Goal: Information Seeking & Learning: Learn about a topic

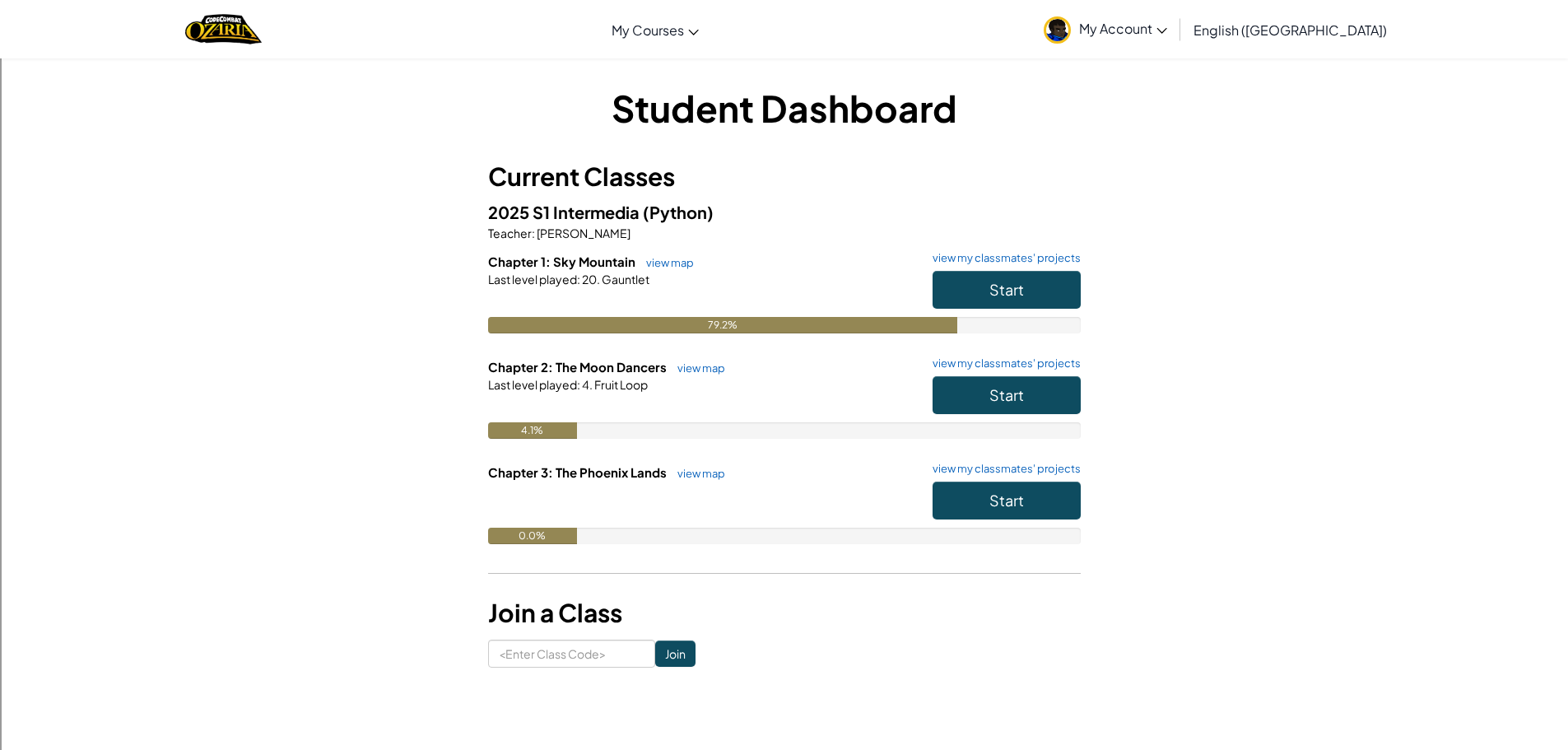
click at [998, 269] on h6 "Chapter 1: Sky Mountain view map view my classmates' projects" at bounding box center [784, 261] width 593 height 18
click at [996, 272] on button "Start" at bounding box center [1006, 290] width 148 height 38
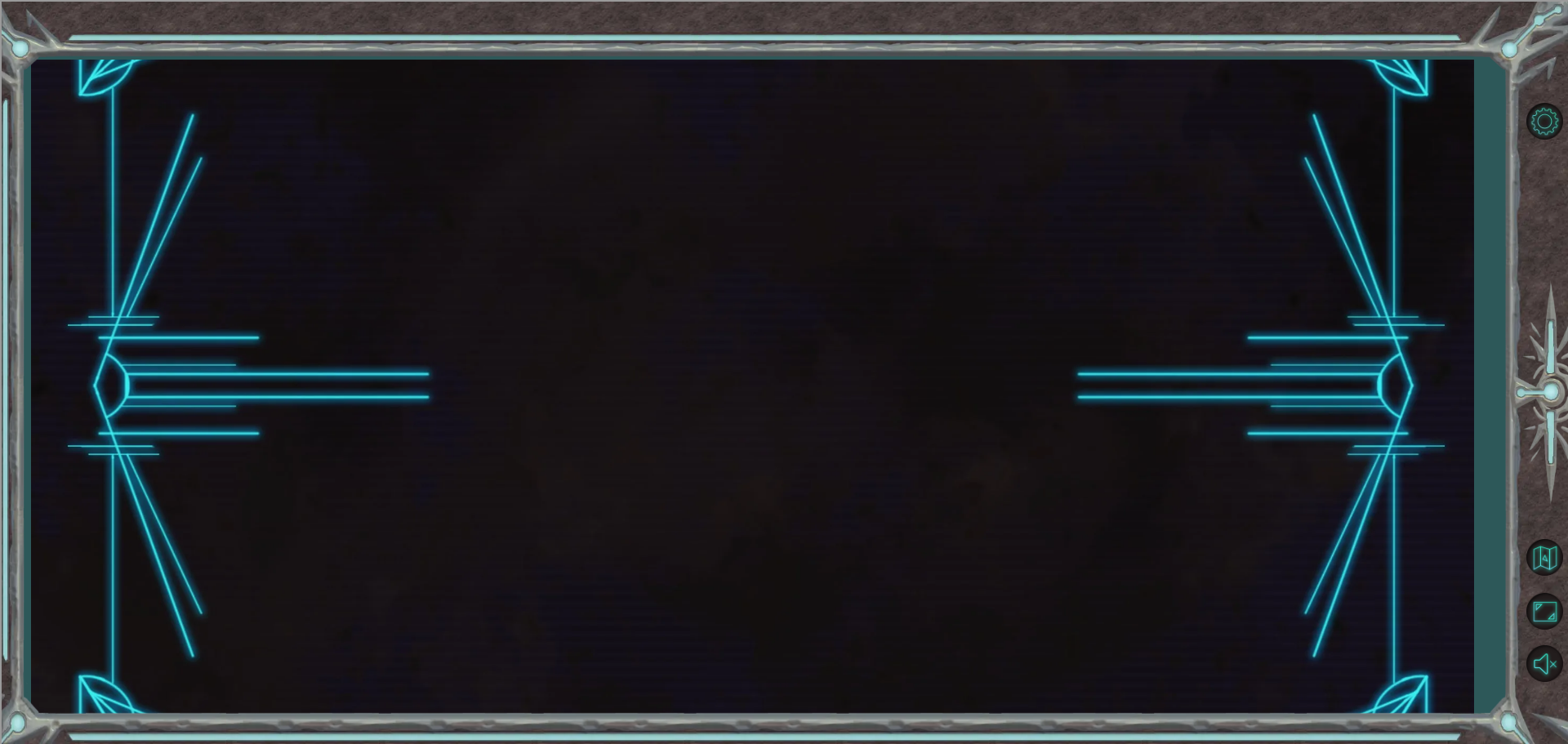
click at [988, 286] on div at bounding box center [752, 387] width 1442 height 655
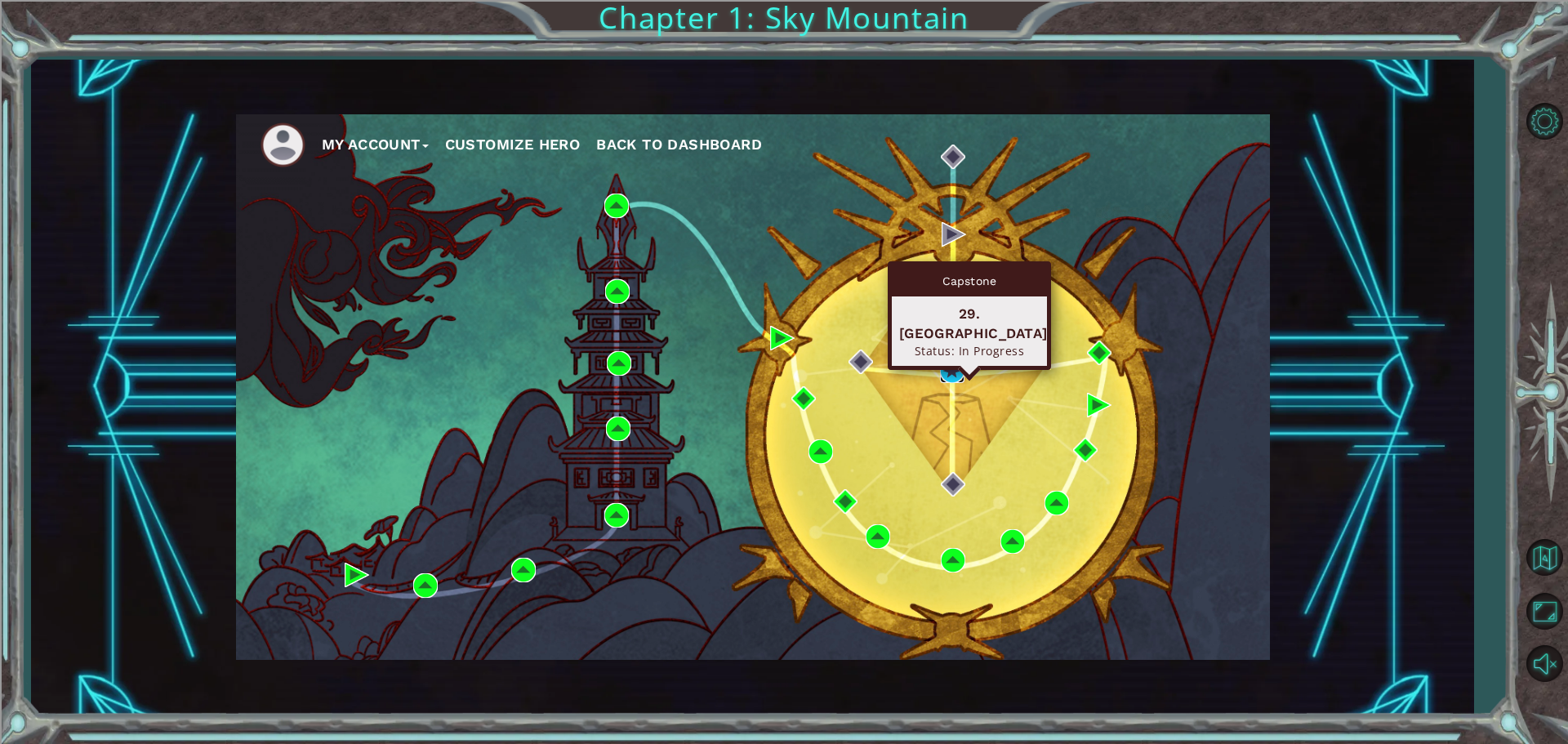
click at [951, 374] on img at bounding box center [952, 371] width 25 height 25
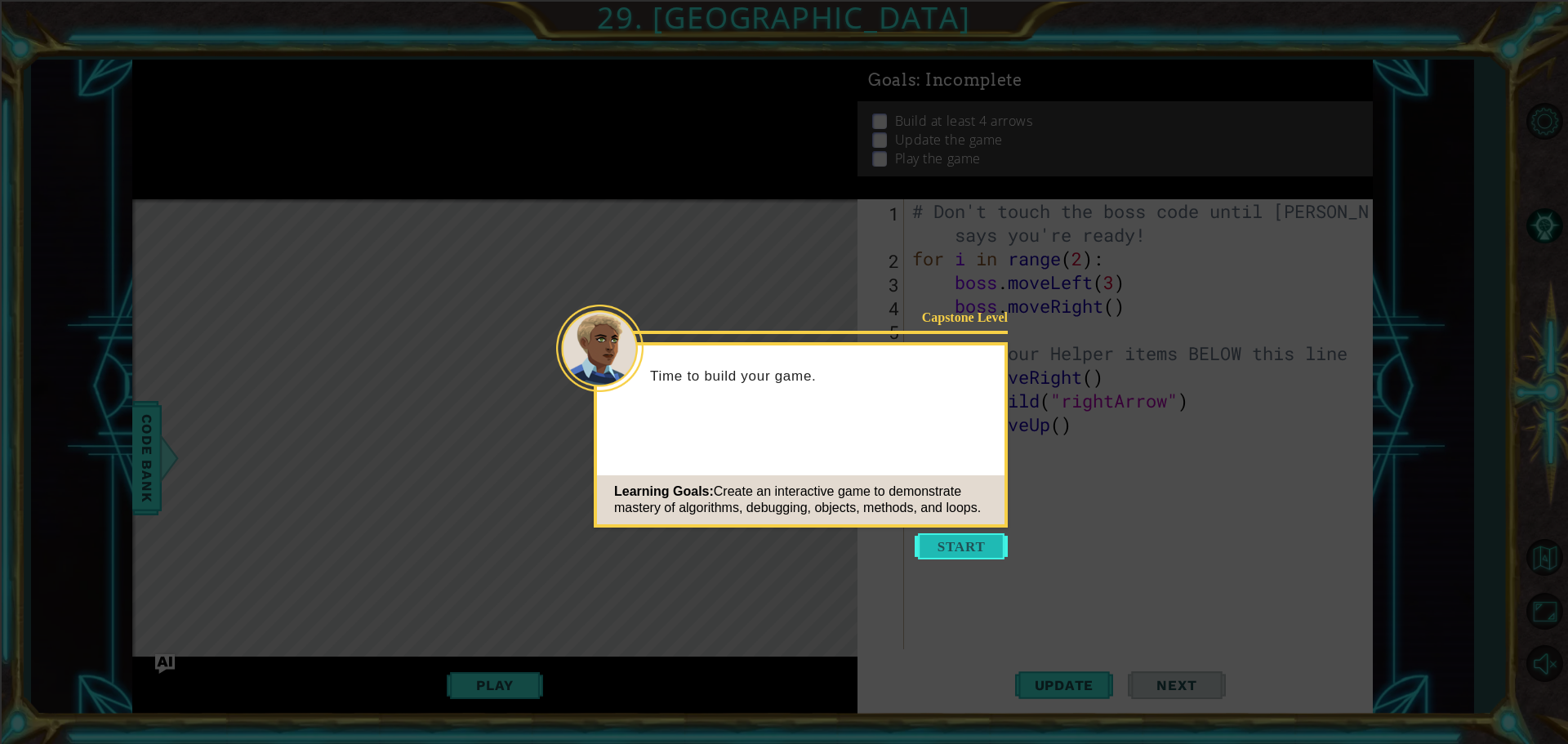
click at [975, 544] on button "Start" at bounding box center [961, 546] width 93 height 26
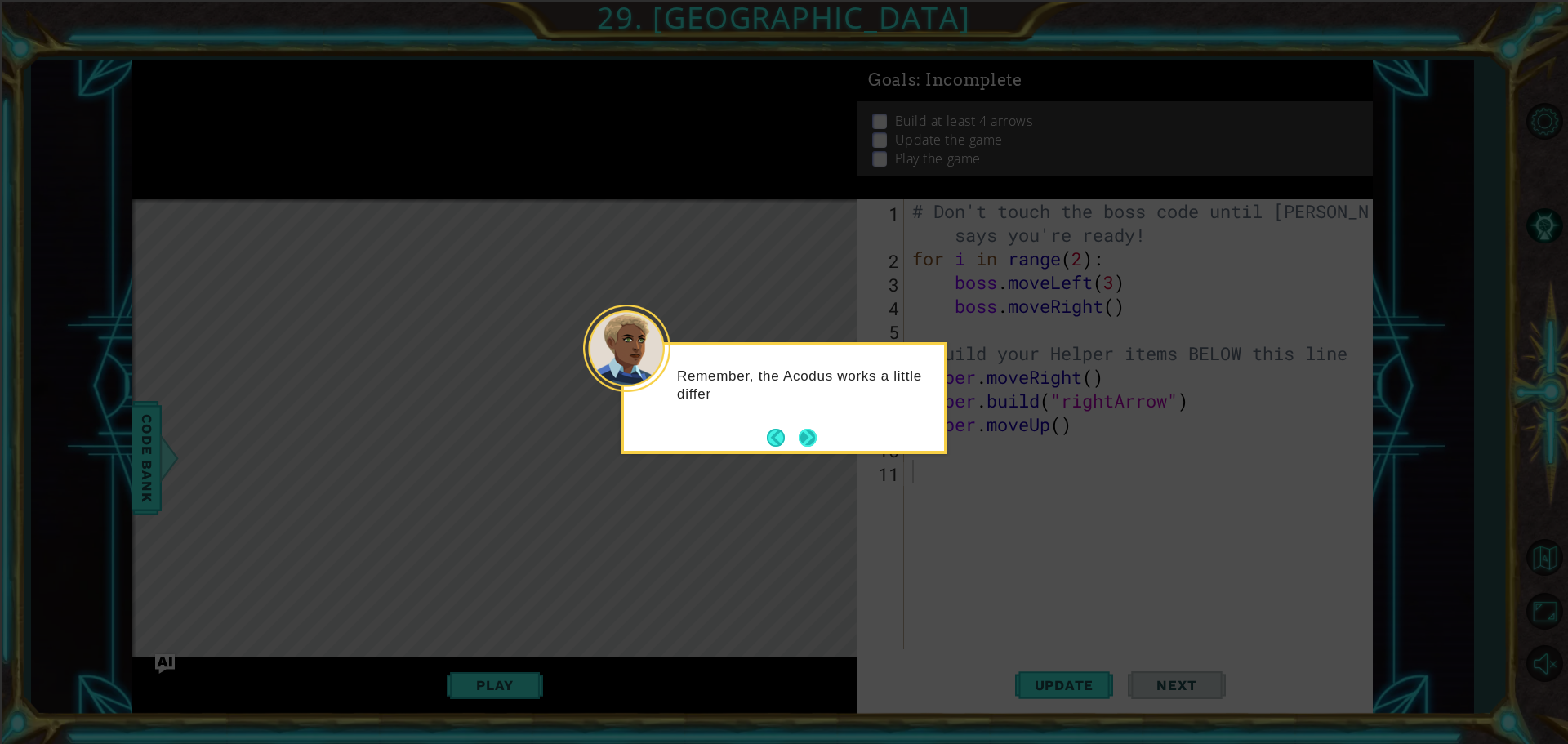
click at [805, 436] on button "Next" at bounding box center [808, 437] width 18 height 18
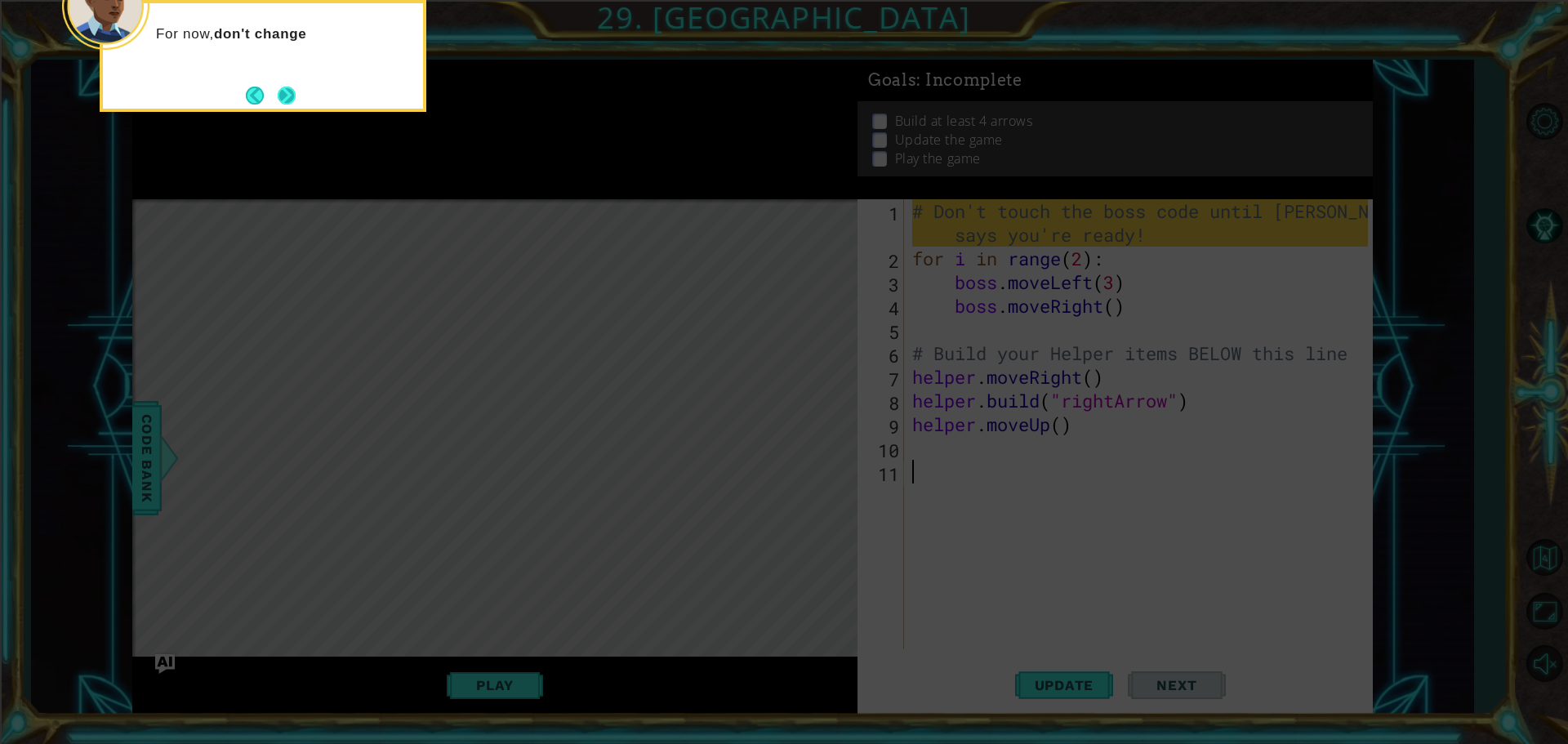
click at [278, 87] on button "Next" at bounding box center [287, 95] width 18 height 18
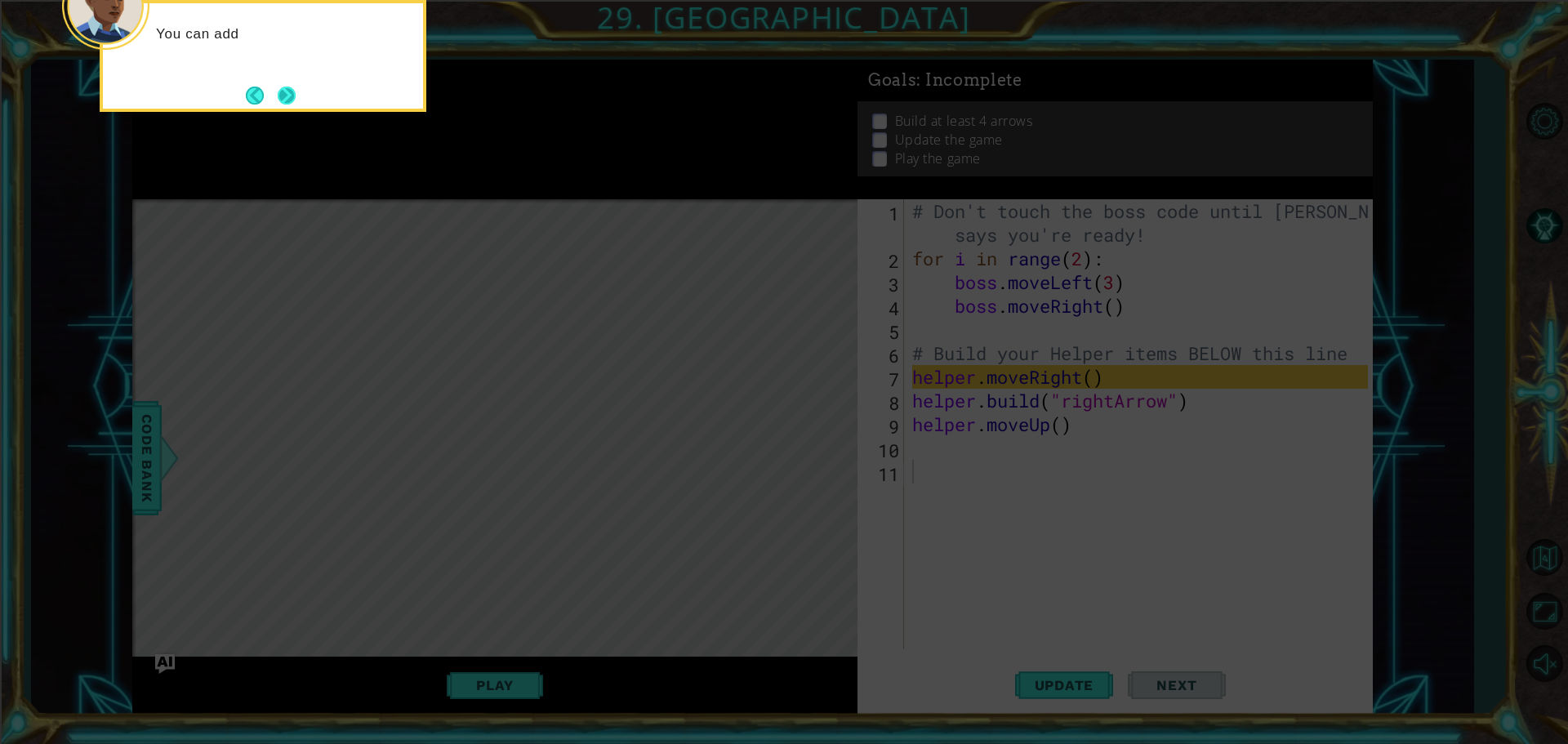
click at [295, 100] on button "Next" at bounding box center [287, 95] width 18 height 18
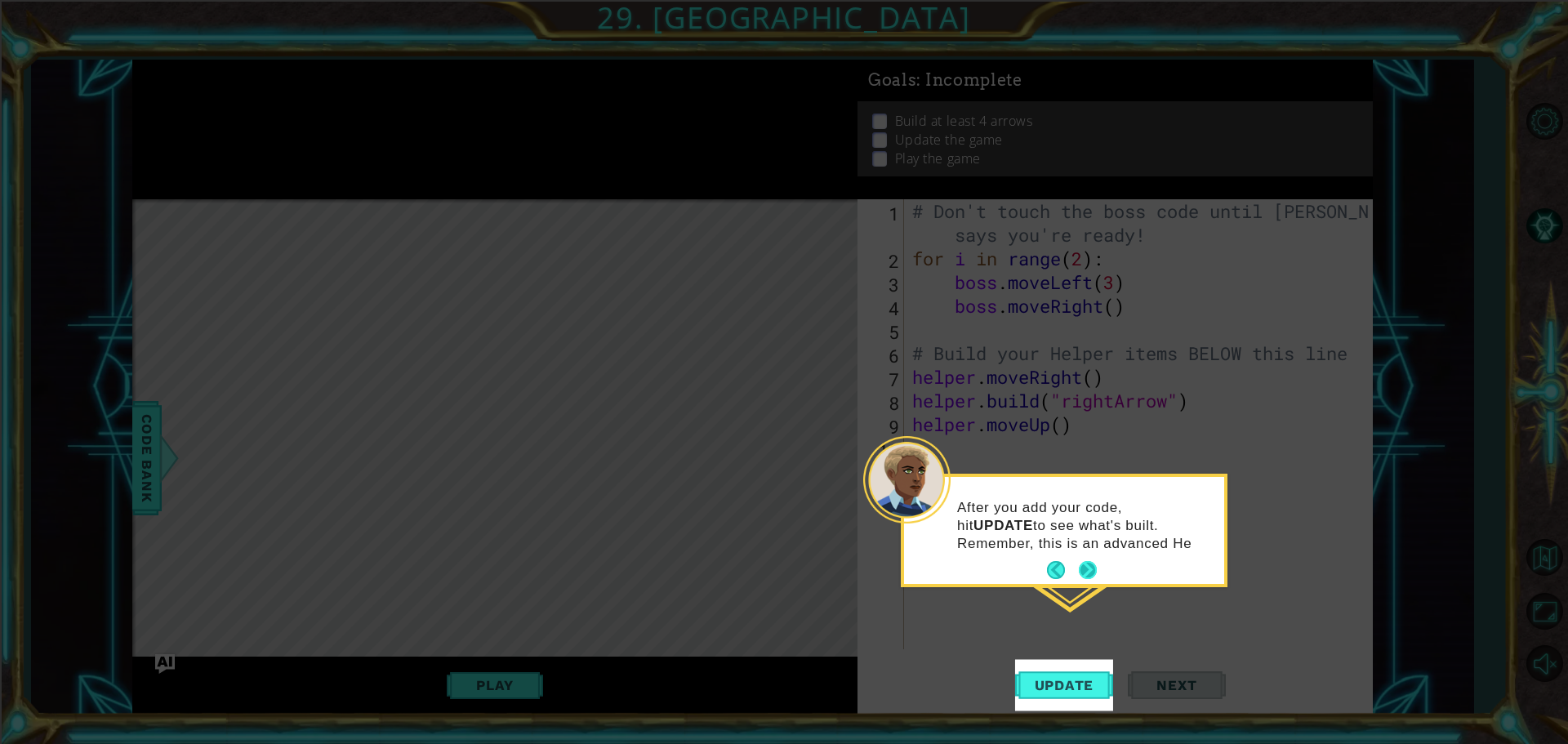
click at [1094, 564] on button "Next" at bounding box center [1088, 569] width 18 height 18
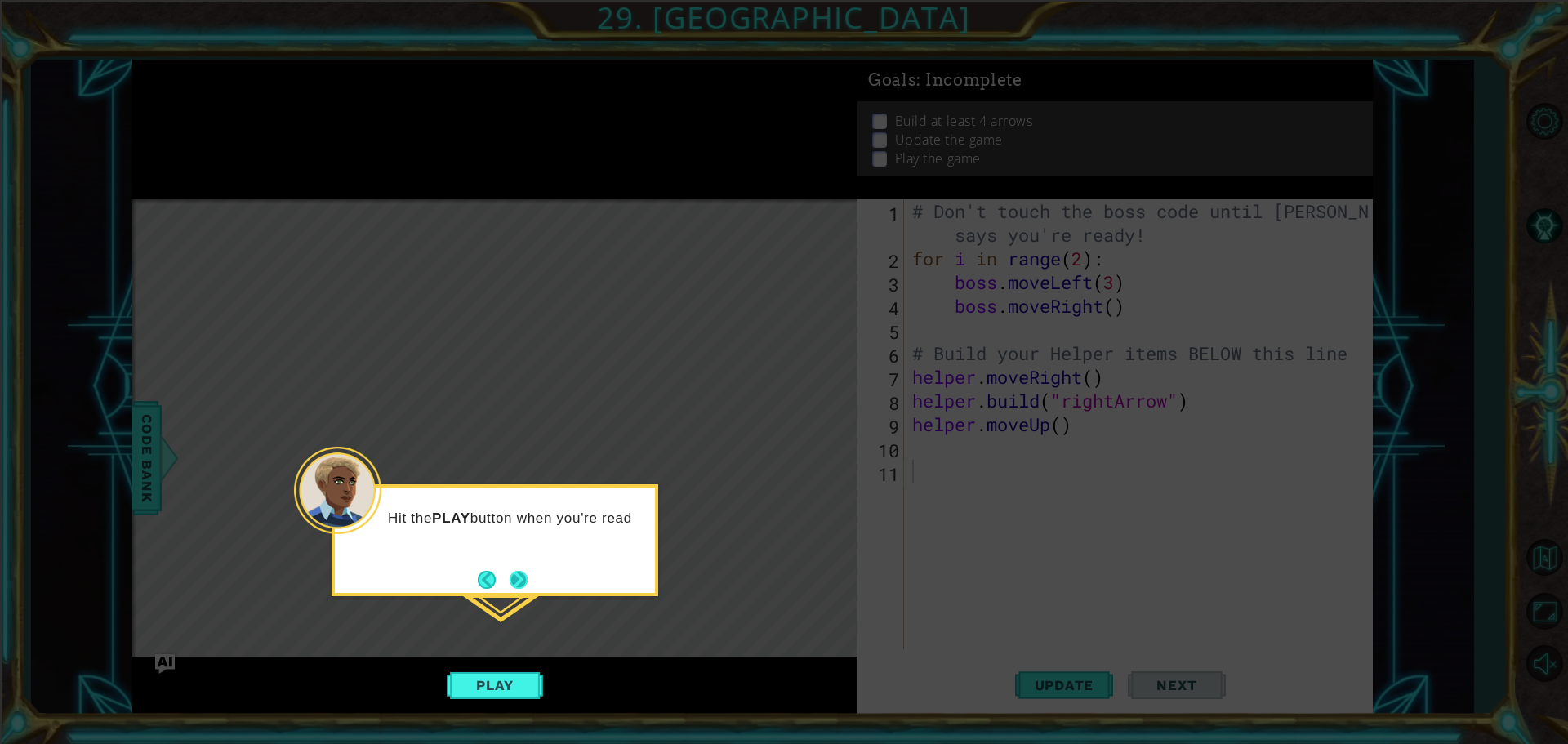
click at [528, 572] on button "Next" at bounding box center [518, 580] width 18 height 18
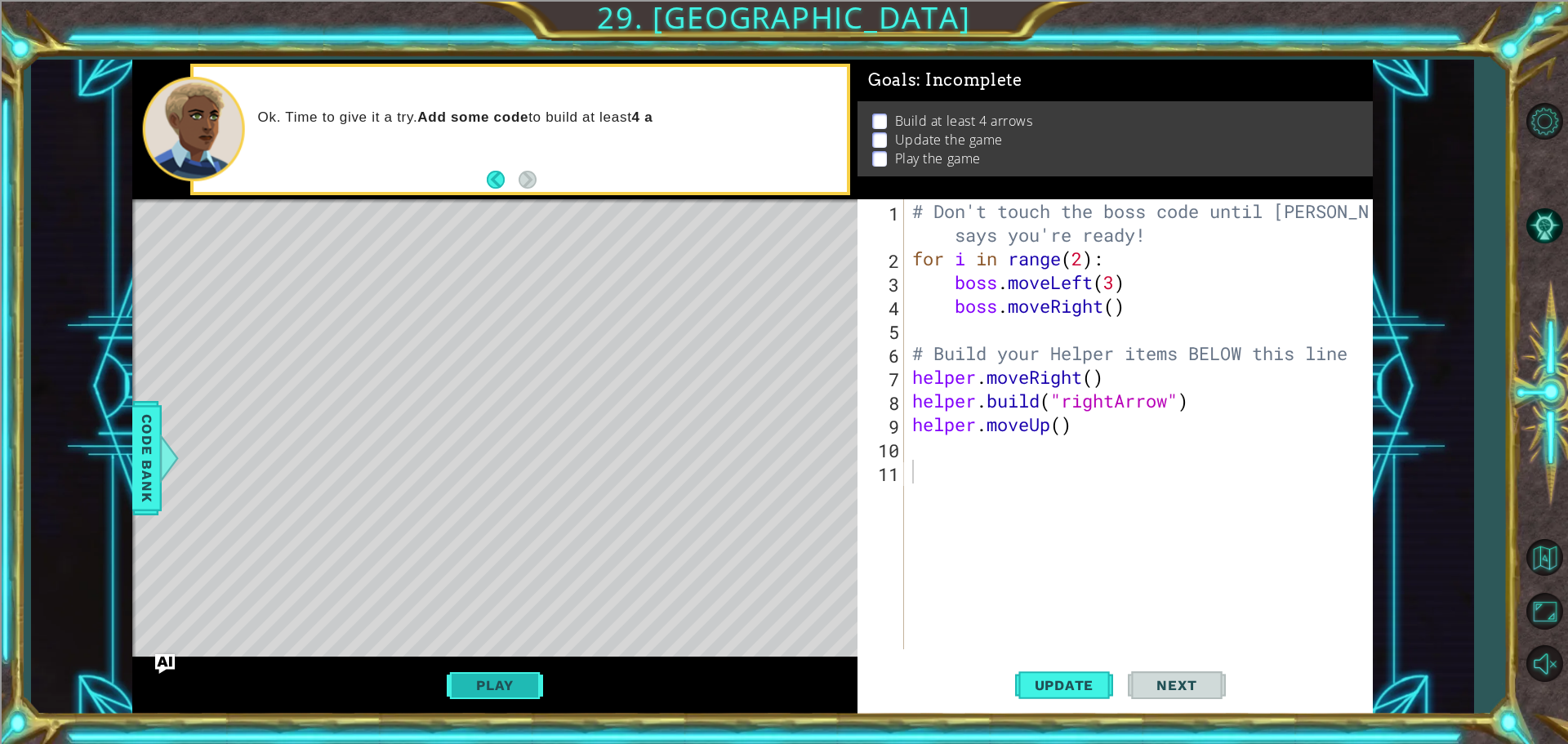
click at [531, 687] on button "Play" at bounding box center [494, 684] width 96 height 31
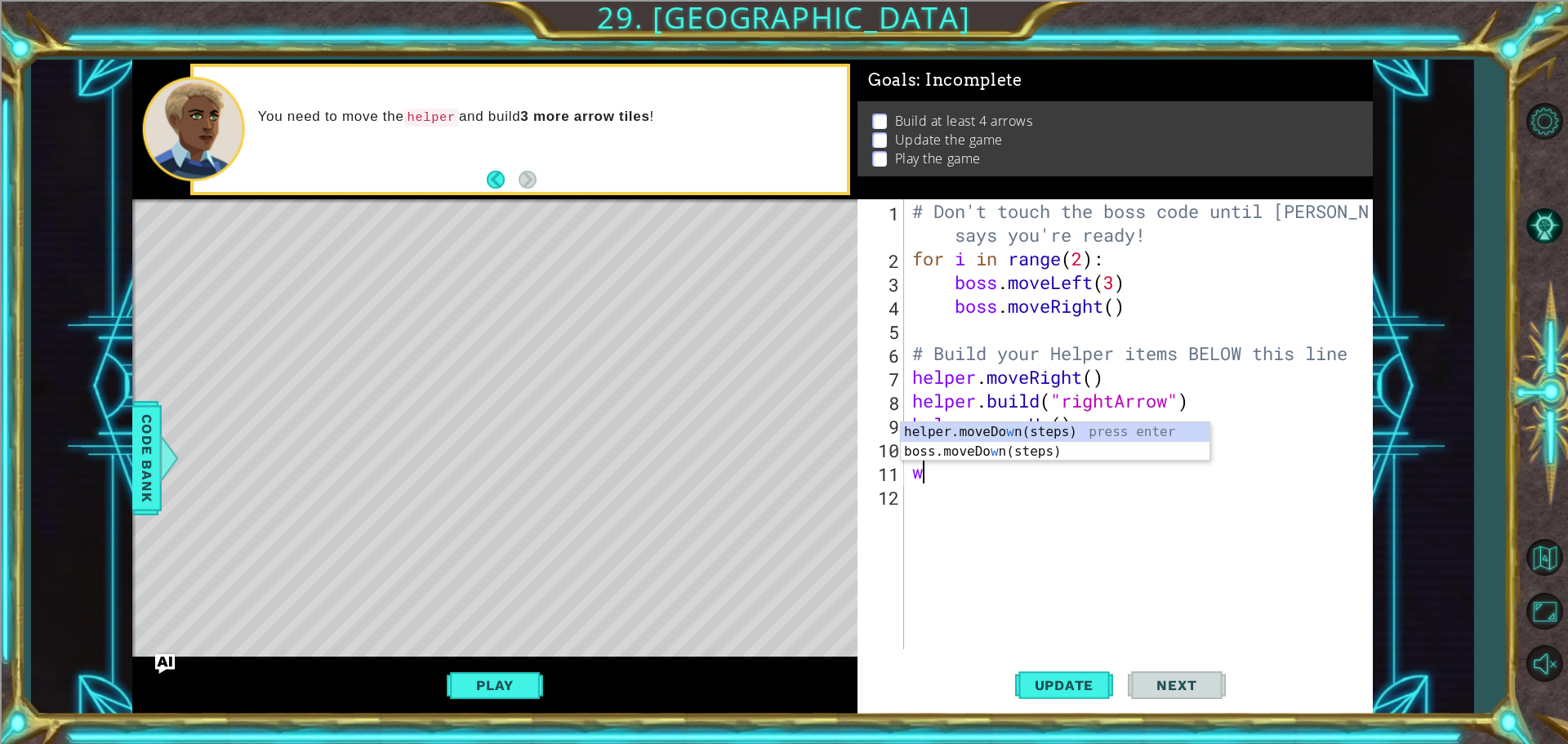
type textarea "w"
click at [998, 513] on div "# Don't touch the boss code until [PERSON_NAME] says you're ready! for i in ran…" at bounding box center [1142, 459] width 467 height 521
